Goal: Task Accomplishment & Management: Manage account settings

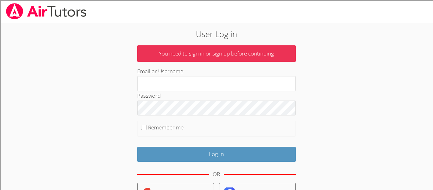
click at [322, 12] on div at bounding box center [216, 11] width 433 height 23
click at [299, 9] on div at bounding box center [216, 11] width 433 height 23
click at [333, 18] on div at bounding box center [216, 11] width 433 height 23
click at [327, 13] on div at bounding box center [216, 11] width 433 height 23
click at [330, 13] on div at bounding box center [216, 11] width 433 height 23
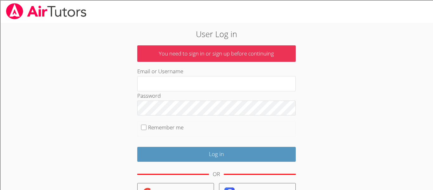
click at [330, 13] on div at bounding box center [216, 11] width 433 height 23
click at [331, 13] on div at bounding box center [216, 11] width 433 height 23
click at [319, 12] on div at bounding box center [216, 11] width 433 height 23
click at [327, 13] on div at bounding box center [216, 11] width 433 height 23
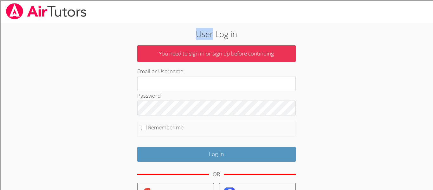
click at [379, 118] on body "User Log in You need to sign in or sign up before continuing Email or Username …" at bounding box center [216, 95] width 433 height 190
click at [324, 14] on div at bounding box center [216, 11] width 433 height 23
click at [349, 139] on div "User Log in You need to sign in or sign up before continuing Email or Username …" at bounding box center [216, 145] width 325 height 245
